Goal: Navigation & Orientation: Find specific page/section

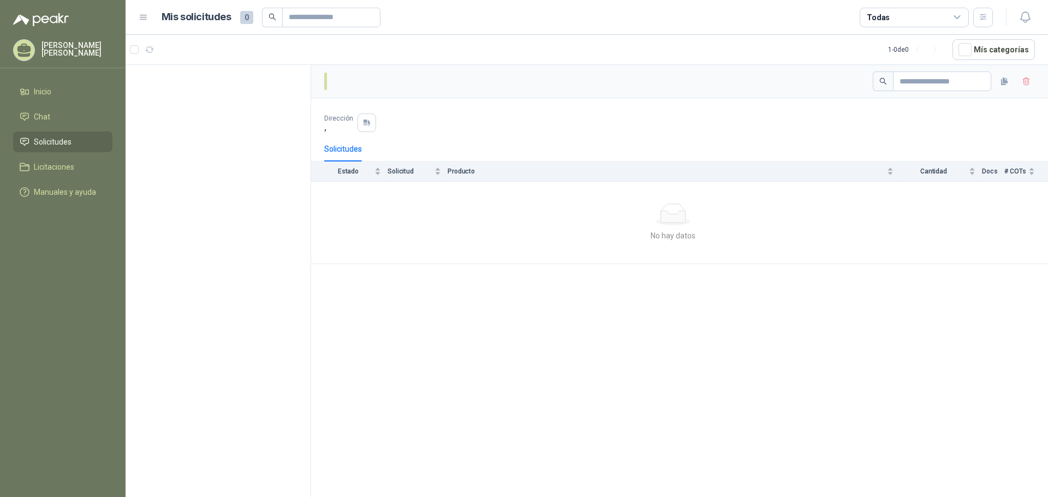
click at [53, 47] on p "[PERSON_NAME]" at bounding box center [76, 48] width 71 height 15
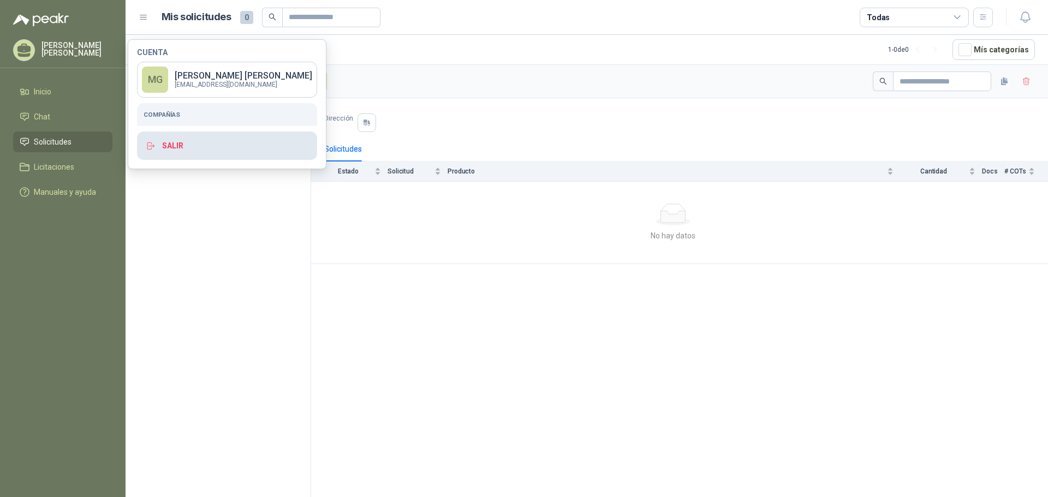
click at [172, 152] on button "Salir" at bounding box center [227, 146] width 180 height 28
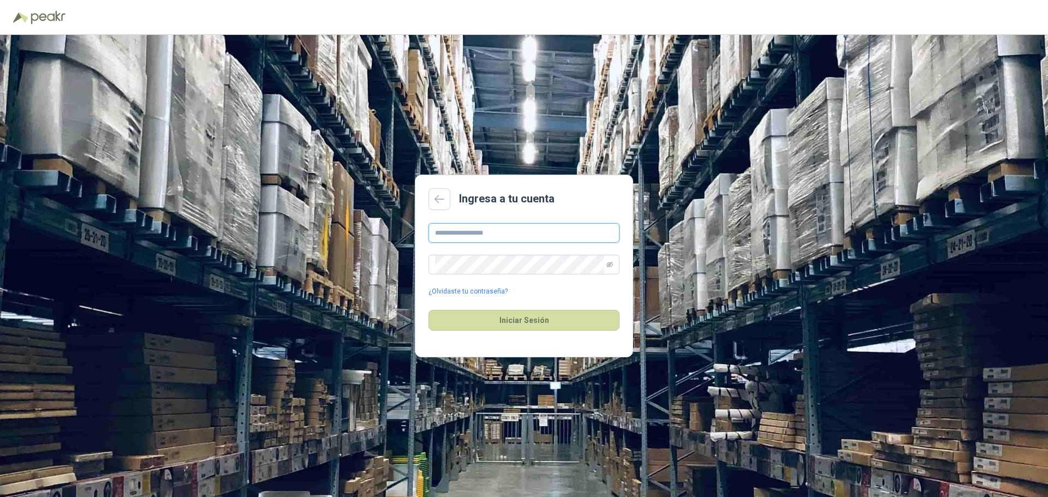
type input "**********"
click at [535, 326] on button "Iniciar Sesión" at bounding box center [523, 320] width 191 height 21
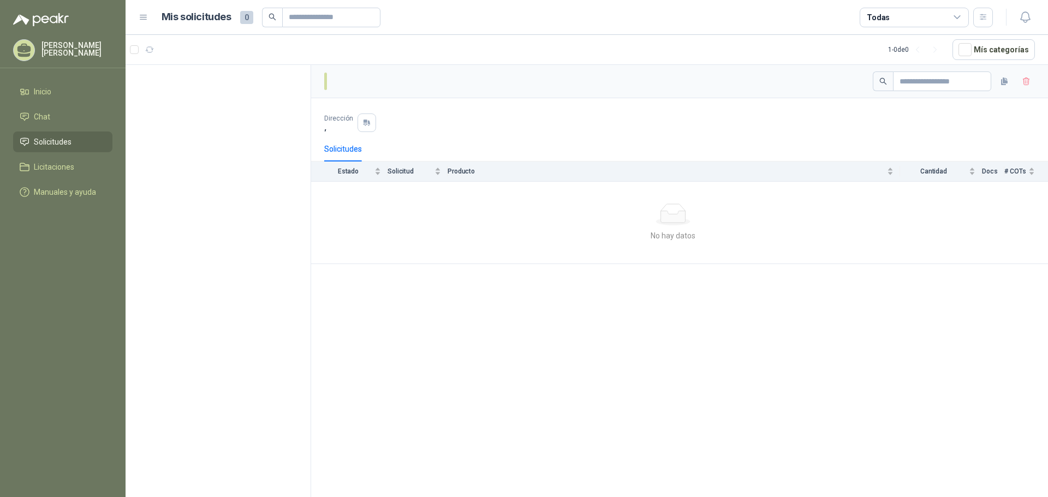
click at [74, 51] on p "[PERSON_NAME]" at bounding box center [76, 48] width 71 height 15
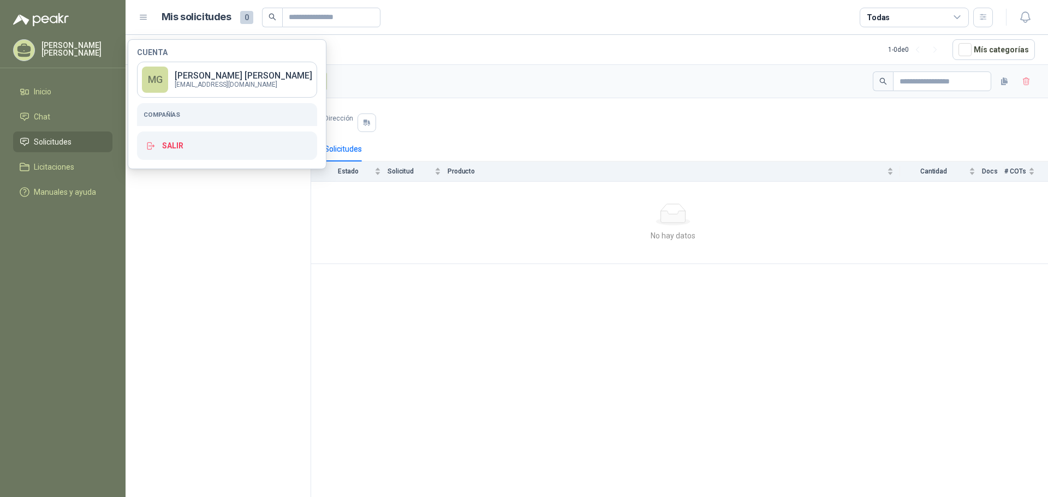
click at [162, 111] on h5 "Compañías" at bounding box center [227, 115] width 167 height 10
click at [163, 116] on h5 "Compañías" at bounding box center [227, 115] width 167 height 10
click at [57, 113] on li "Chat" at bounding box center [63, 117] width 86 height 12
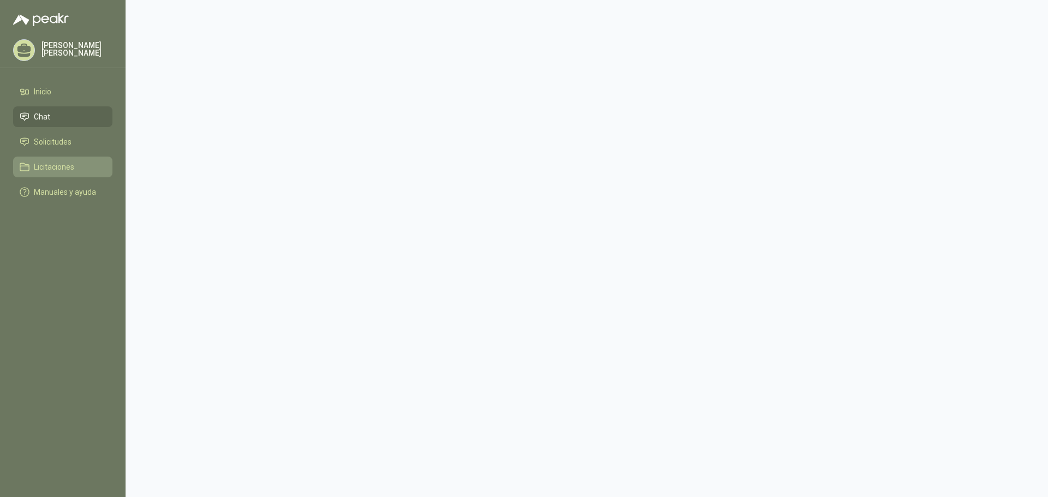
click at [45, 165] on span "Licitaciones" at bounding box center [54, 167] width 40 height 12
click at [46, 141] on span "Solicitudes" at bounding box center [53, 142] width 38 height 12
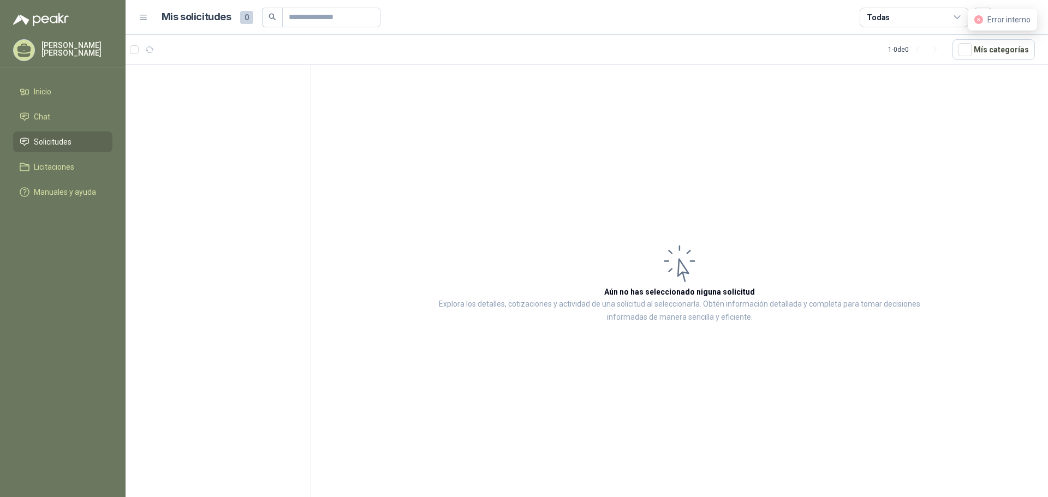
click at [995, 22] on span "Error interno" at bounding box center [1008, 19] width 43 height 9
click at [58, 45] on p "[PERSON_NAME]" at bounding box center [76, 48] width 71 height 15
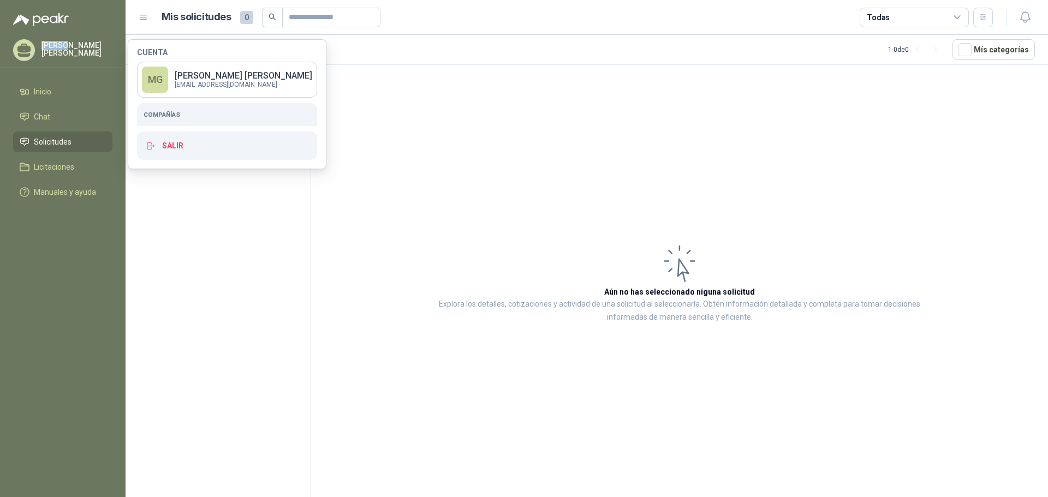
click at [58, 45] on p "[PERSON_NAME]" at bounding box center [76, 48] width 71 height 15
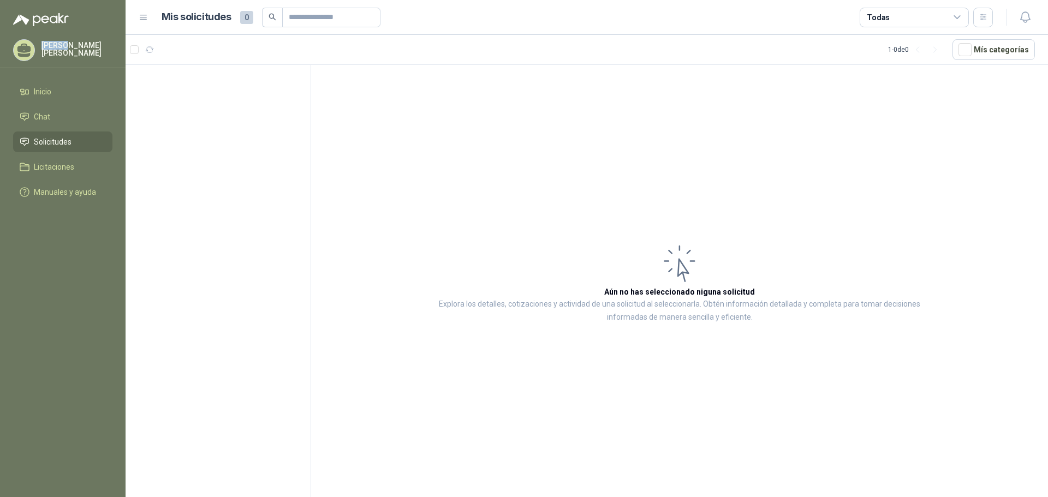
click at [58, 45] on p "[PERSON_NAME]" at bounding box center [76, 48] width 71 height 15
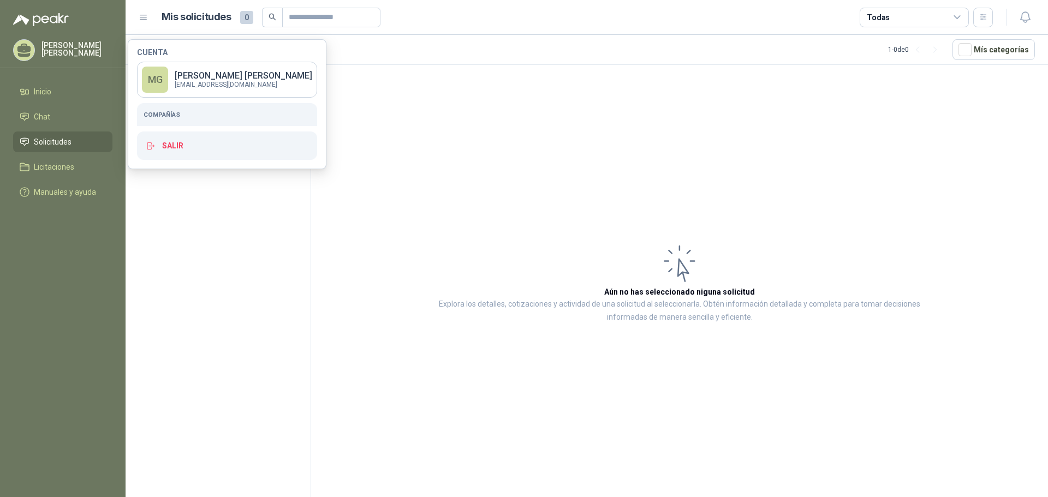
click at [200, 78] on p "[PERSON_NAME]" at bounding box center [244, 75] width 138 height 9
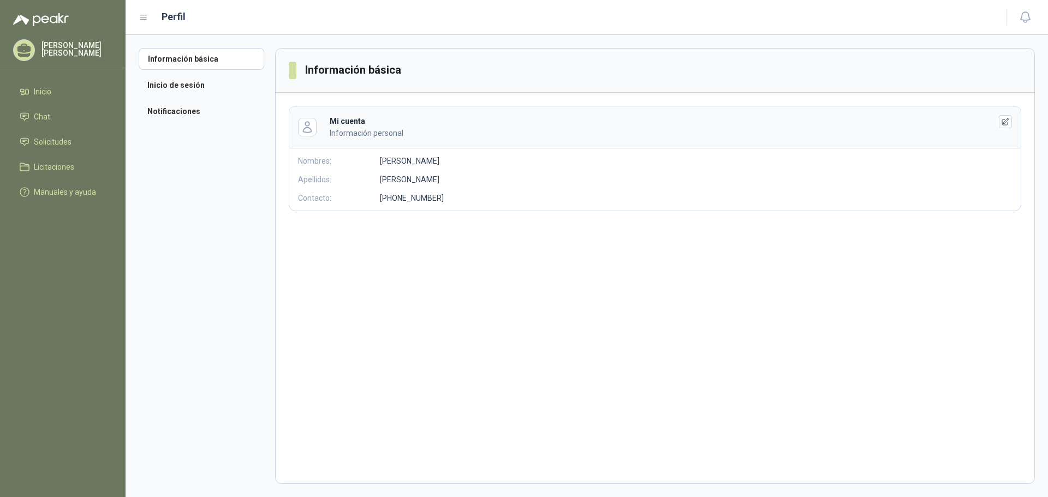
click at [413, 246] on section "Información básica Mi cuenta Información personal Nombres: [PERSON_NAME]: [PERS…" at bounding box center [655, 266] width 760 height 436
click at [184, 86] on li "Inicio de sesión" at bounding box center [202, 85] width 126 height 22
click at [1001, 170] on icon "button" at bounding box center [1005, 170] width 9 height 9
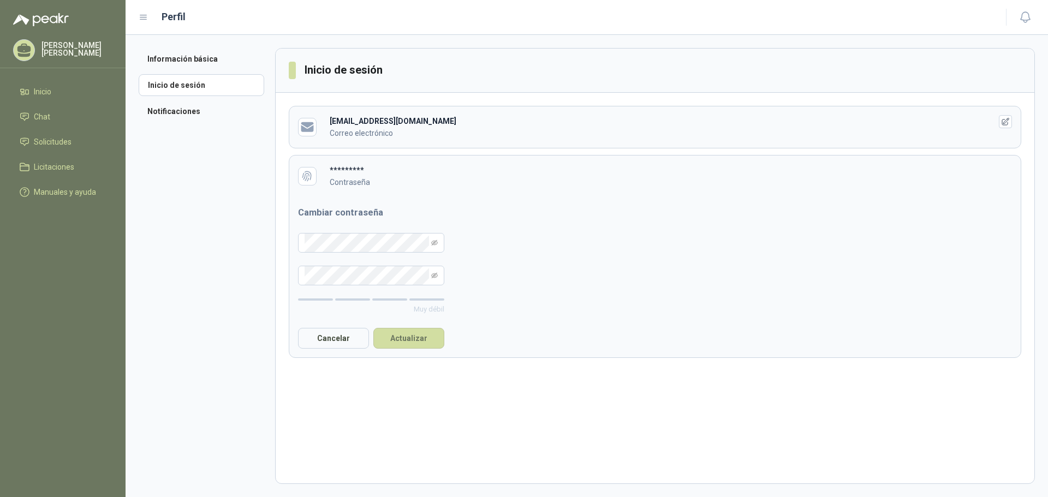
click at [338, 171] on b "*********" at bounding box center [347, 170] width 34 height 9
click at [421, 198] on form "Cambiar contraseña Muy débil Cancelar Actualizar" at bounding box center [371, 277] width 164 height 160
click at [1010, 124] on button "button" at bounding box center [1005, 121] width 13 height 13
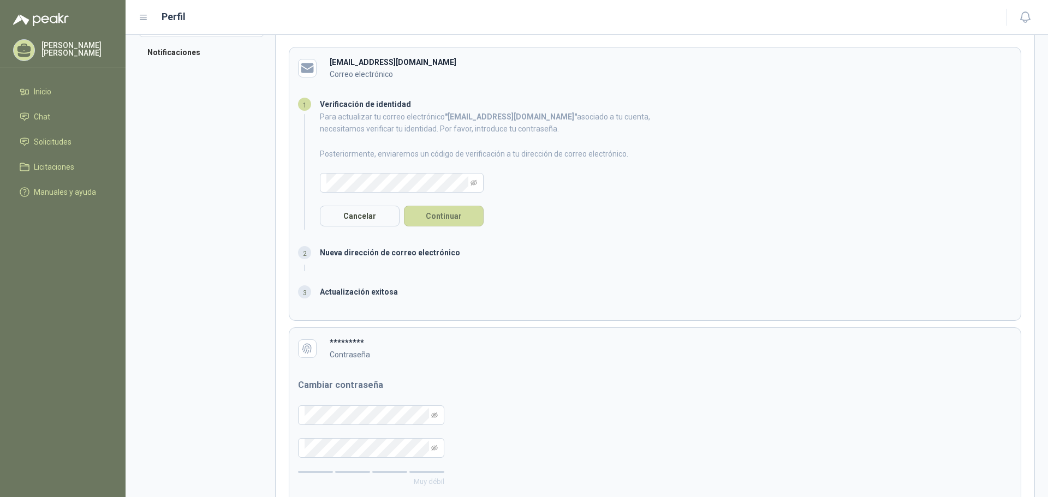
scroll to position [120, 0]
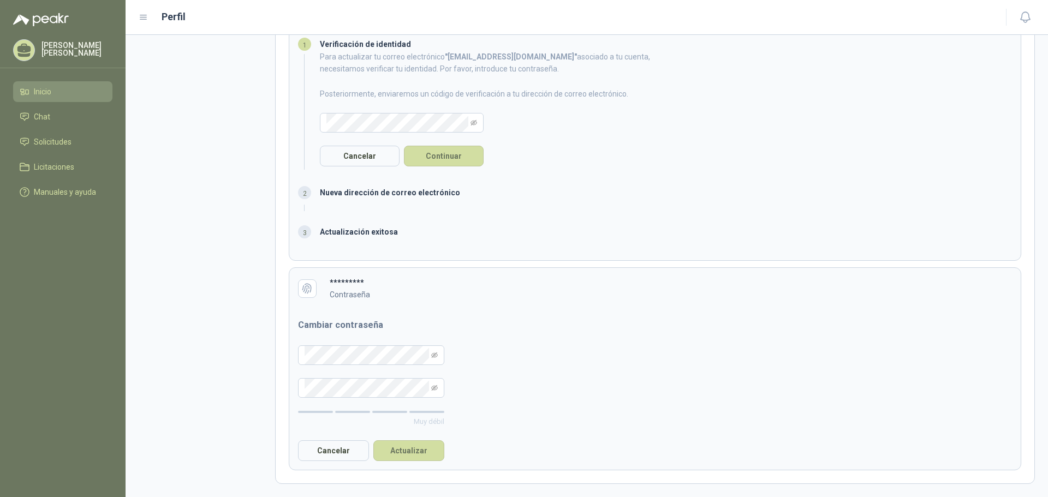
click at [57, 88] on li "Inicio" at bounding box center [63, 92] width 86 height 12
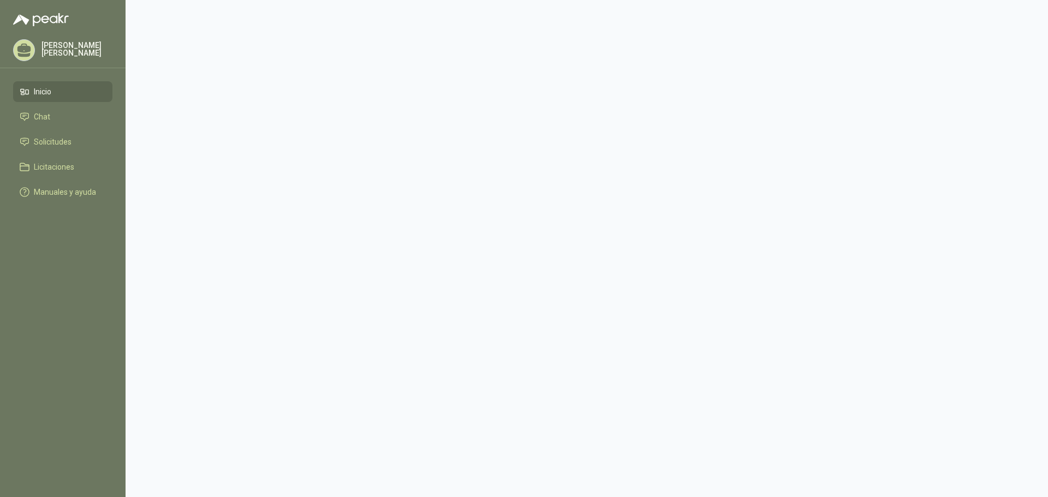
click at [41, 95] on span "Inicio" at bounding box center [42, 92] width 17 height 12
click at [17, 110] on link "Chat" at bounding box center [62, 116] width 99 height 21
click at [51, 141] on span "Solicitudes" at bounding box center [53, 142] width 38 height 12
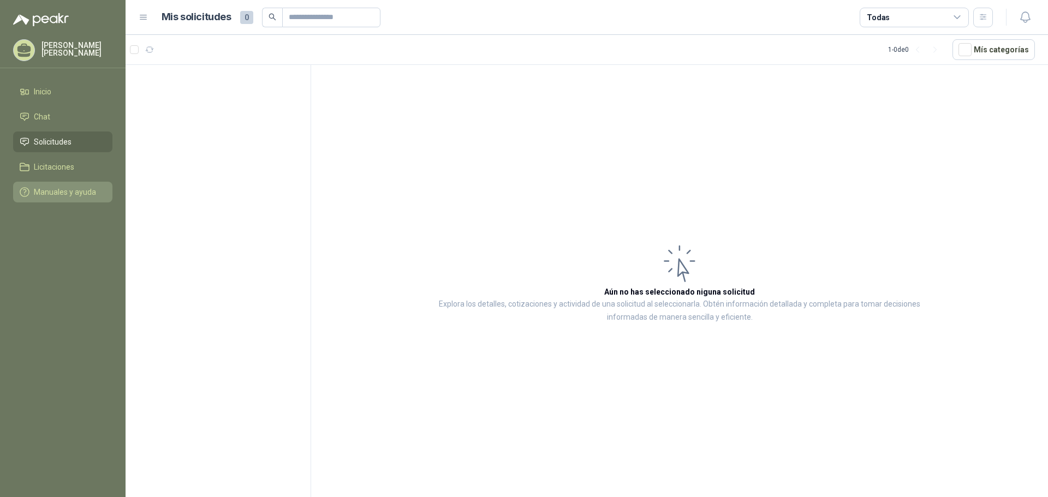
click at [51, 192] on span "Manuales y ayuda" at bounding box center [65, 192] width 62 height 12
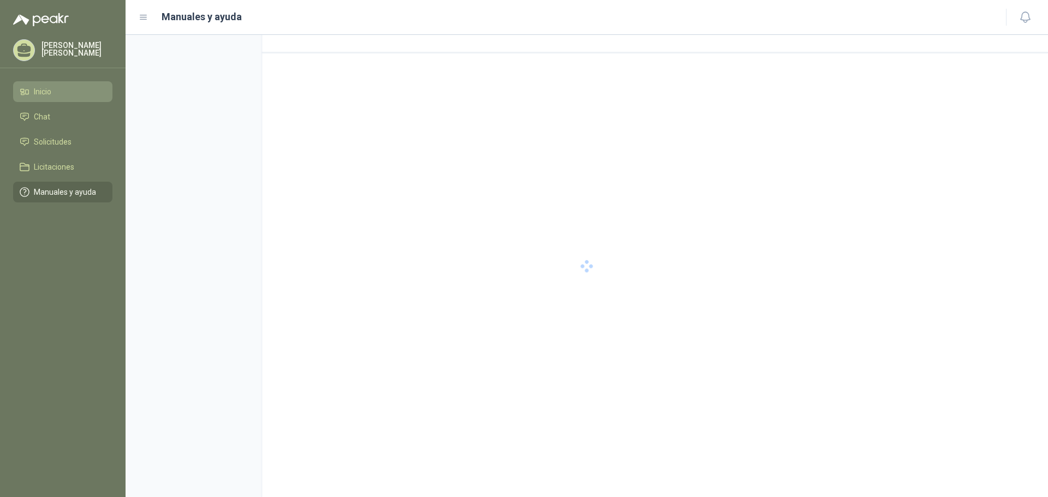
click at [43, 87] on span "Inicio" at bounding box center [42, 92] width 17 height 12
click at [35, 49] on div "[PERSON_NAME]" at bounding box center [62, 50] width 99 height 22
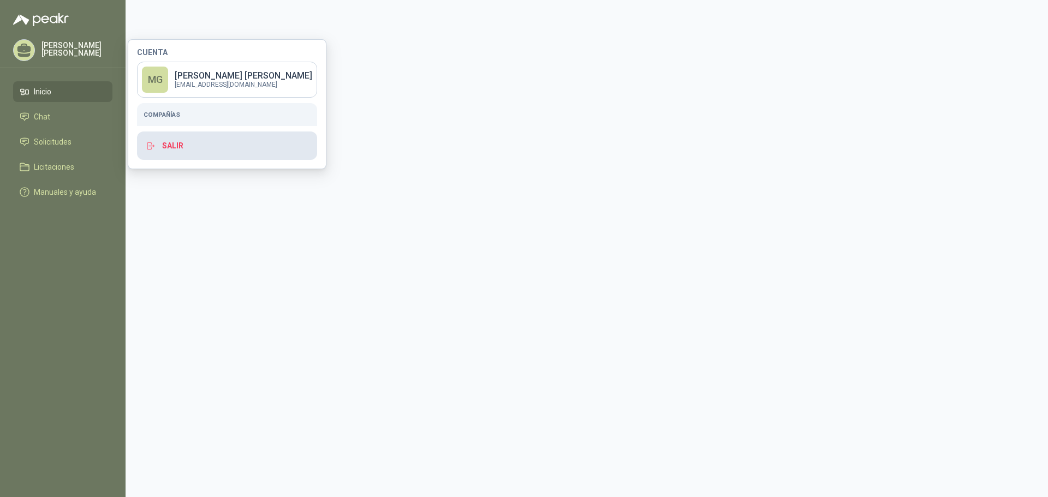
click at [195, 145] on button "Salir" at bounding box center [227, 146] width 180 height 28
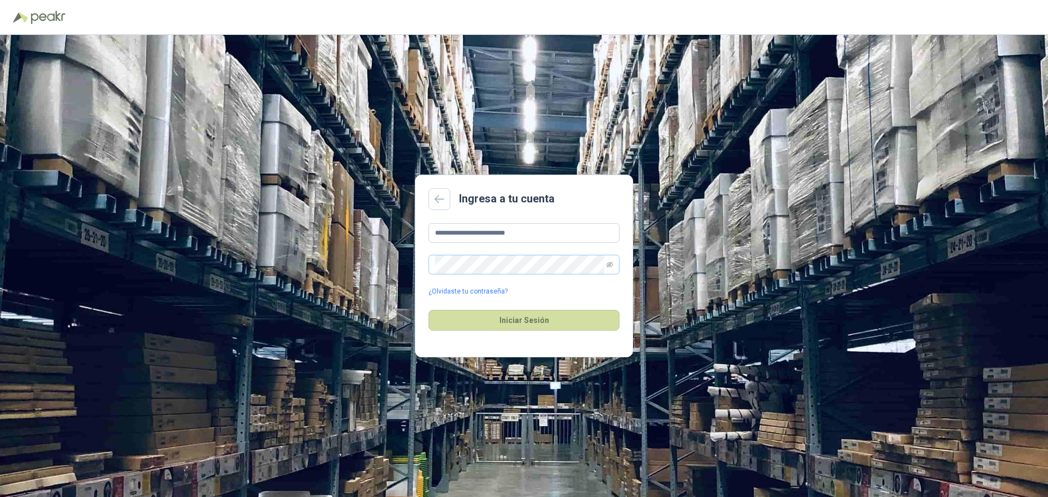
click at [614, 269] on span at bounding box center [523, 265] width 191 height 20
click at [610, 265] on icon "eye-invisible" at bounding box center [609, 264] width 7 height 7
drag, startPoint x: 538, startPoint y: 233, endPoint x: 67, endPoint y: 199, distance: 472.7
click at [33, 177] on div "**********" at bounding box center [524, 266] width 1048 height 462
type input "**********"
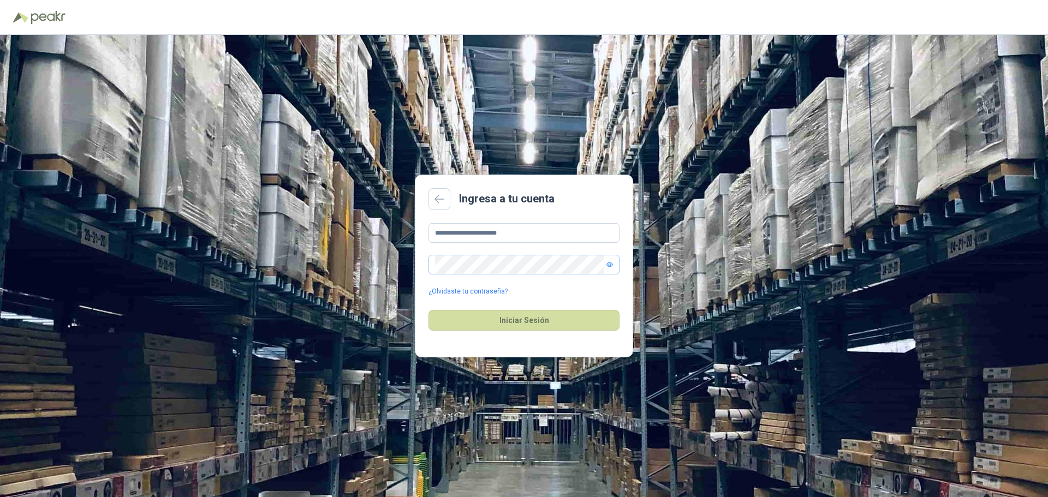
click at [748, 311] on div "**********" at bounding box center [524, 266] width 1048 height 462
click at [554, 316] on button "Iniciar Sesión" at bounding box center [523, 320] width 191 height 21
